Goal: Information Seeking & Learning: Learn about a topic

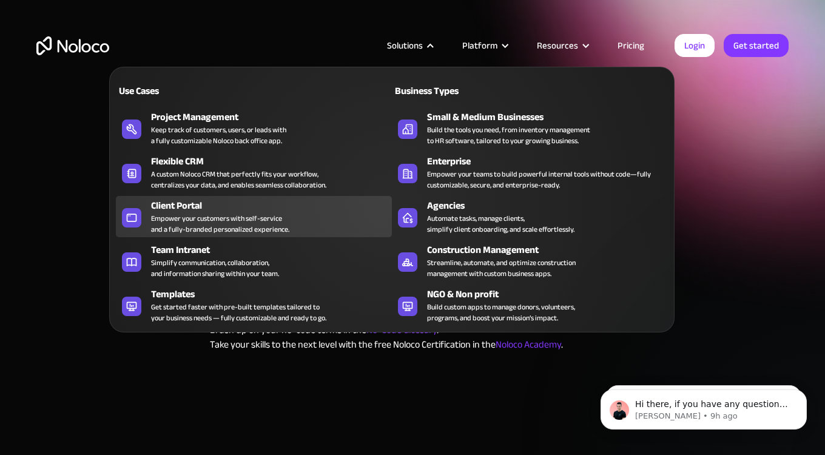
click at [206, 205] on div "Client Portal" at bounding box center [274, 205] width 246 height 15
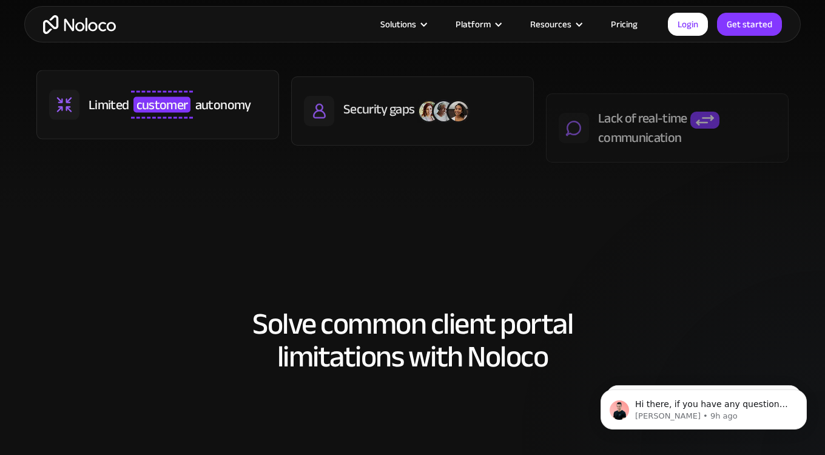
scroll to position [734, 0]
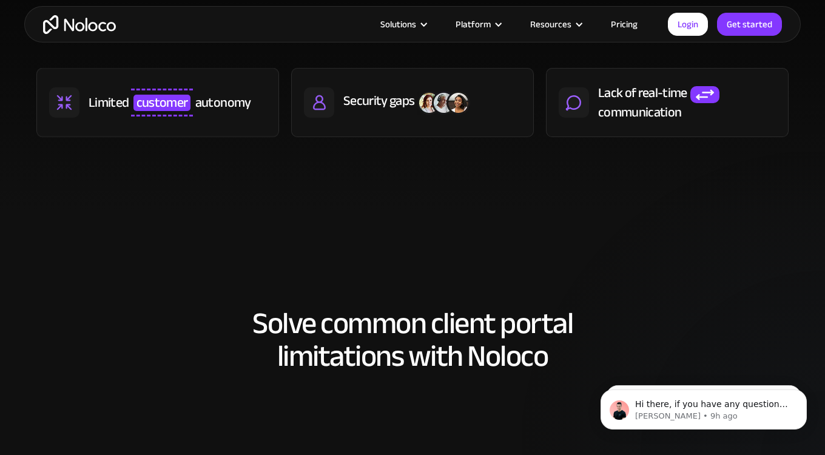
click at [618, 28] on link "Pricing" at bounding box center [624, 24] width 57 height 16
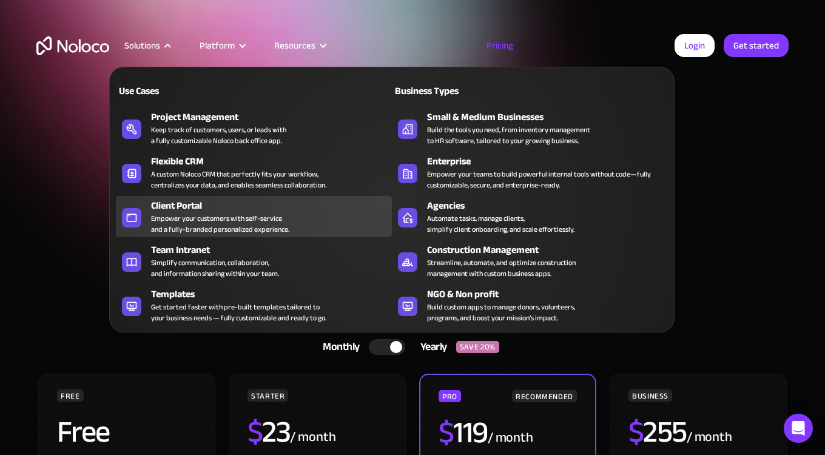
click at [200, 220] on div "Empower your customers with self-service and a fully-branded personalized exper…" at bounding box center [220, 224] width 138 height 22
